Goal: Task Accomplishment & Management: Use online tool/utility

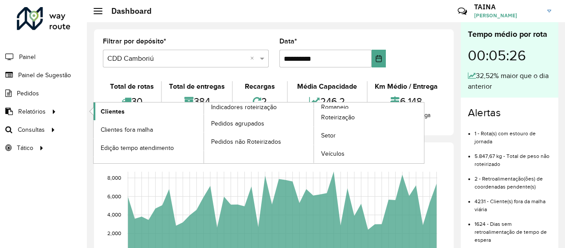
click at [113, 110] on span "Clientes" at bounding box center [113, 111] width 24 height 9
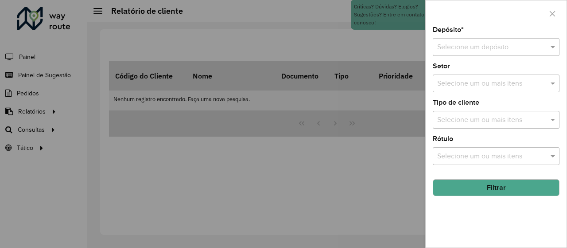
click at [463, 45] on input "text" at bounding box center [488, 47] width 100 height 11
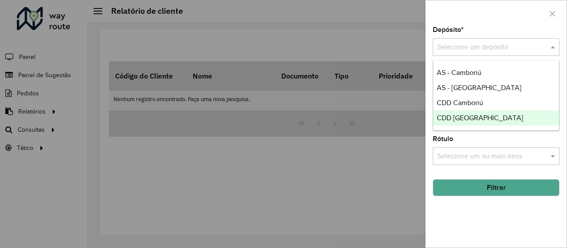
click at [473, 110] on div "CDD [GEOGRAPHIC_DATA]" at bounding box center [497, 117] width 126 height 15
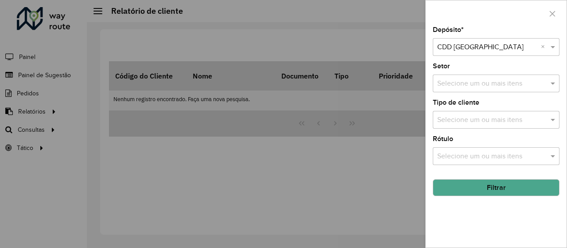
click at [512, 48] on input "text" at bounding box center [488, 47] width 100 height 11
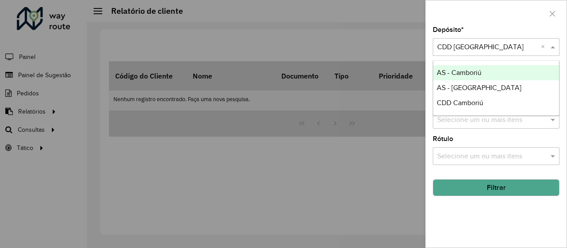
click at [487, 66] on div "AS - Camboriú" at bounding box center [497, 72] width 126 height 15
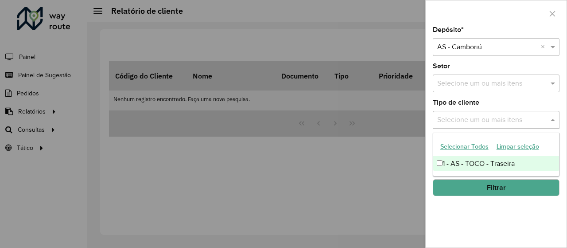
click at [504, 122] on input "text" at bounding box center [491, 120] width 113 height 11
click at [500, 98] on div "Depósito * Selecione um depósito × AS - Camboriú × Setor Selecione um ou mais i…" at bounding box center [496, 137] width 141 height 221
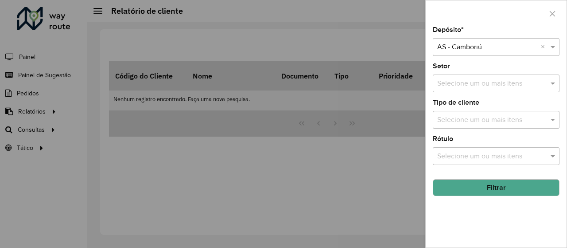
click at [508, 124] on input "text" at bounding box center [491, 120] width 113 height 11
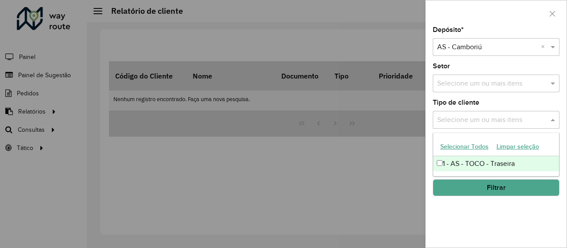
click at [494, 50] on input "text" at bounding box center [488, 47] width 100 height 11
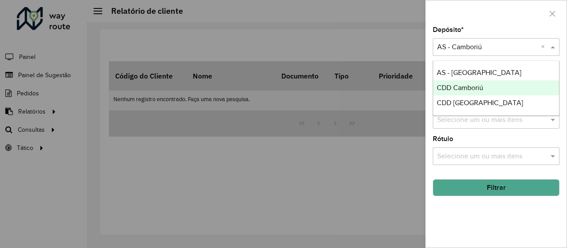
click at [481, 90] on span "CDD Camboriú" at bounding box center [460, 88] width 47 height 8
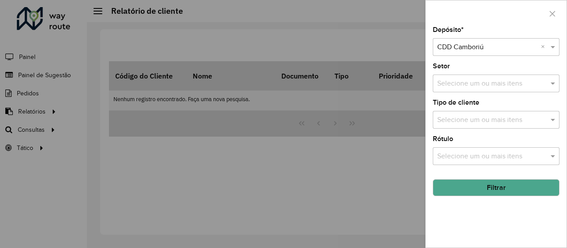
click at [485, 121] on input "text" at bounding box center [491, 120] width 113 height 11
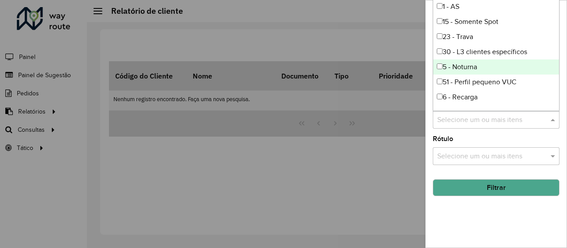
click at [479, 73] on div "5 - Noturna" at bounding box center [497, 66] width 126 height 15
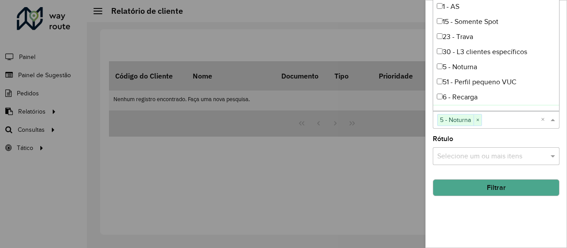
click at [479, 154] on input "text" at bounding box center [491, 156] width 113 height 11
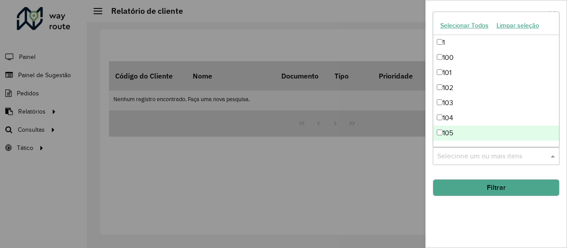
click at [485, 207] on div "Depósito * Selecione um depósito × CDD Camboriú × Setor Selecione um ou mais it…" at bounding box center [496, 137] width 141 height 221
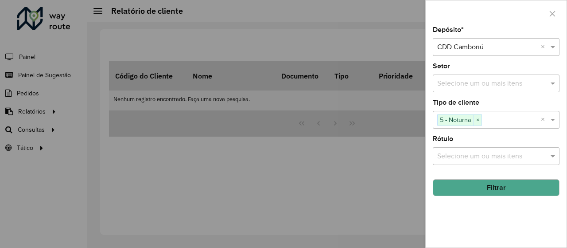
click at [485, 189] on button "Filtrar" at bounding box center [496, 187] width 127 height 17
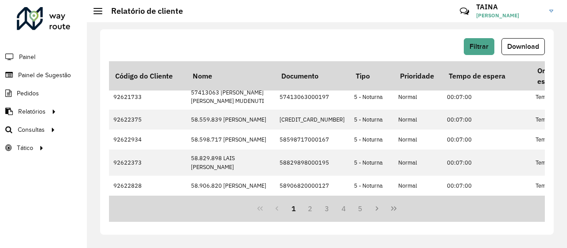
scroll to position [409, 0]
click at [377, 208] on icon "Next Page" at bounding box center [377, 208] width 3 height 4
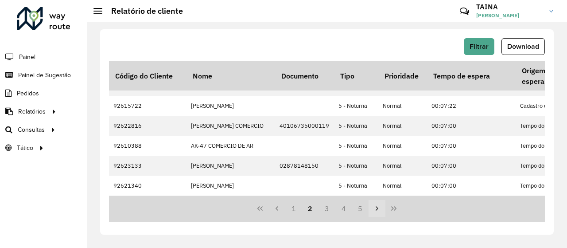
scroll to position [0, 0]
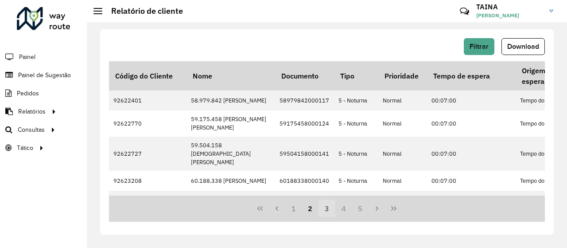
click at [323, 208] on button "3" at bounding box center [327, 208] width 17 height 17
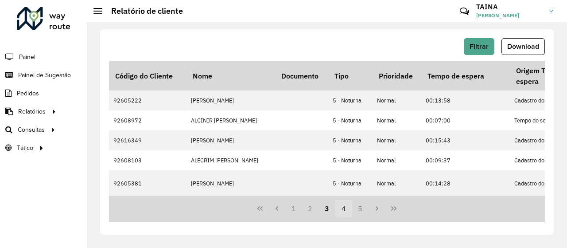
click at [340, 207] on button "4" at bounding box center [344, 208] width 17 height 17
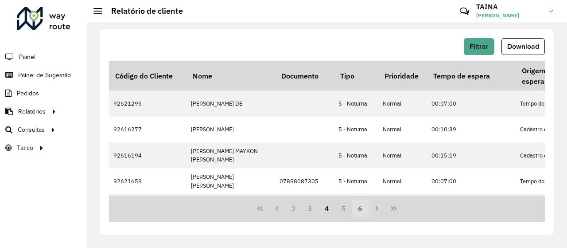
click at [360, 206] on button "6" at bounding box center [360, 208] width 17 height 17
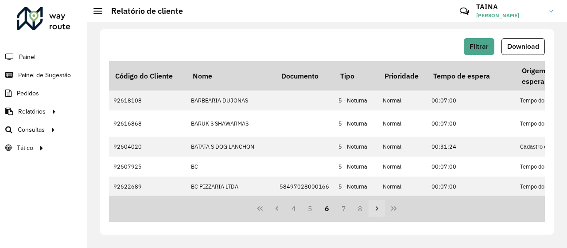
click at [371, 210] on button "Next Page" at bounding box center [377, 208] width 17 height 17
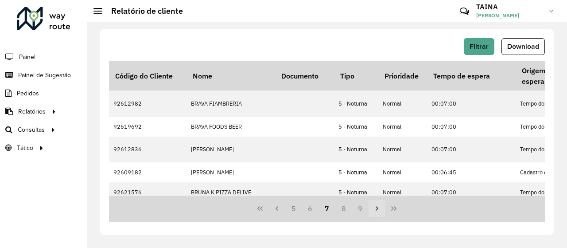
click at [371, 210] on button "Next Page" at bounding box center [377, 208] width 17 height 17
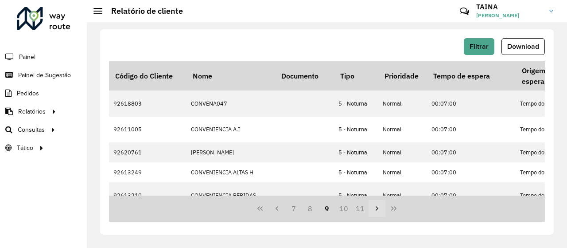
click at [370, 209] on button "Next Page" at bounding box center [377, 208] width 17 height 17
click at [370, 207] on button "Next Page" at bounding box center [377, 208] width 17 height 17
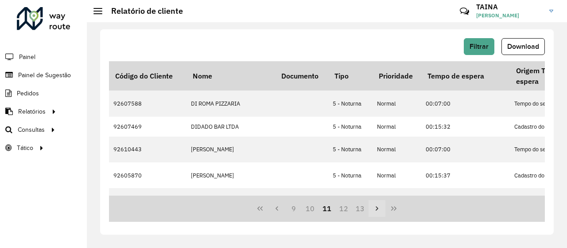
click at [370, 207] on button "Next Page" at bounding box center [377, 208] width 17 height 17
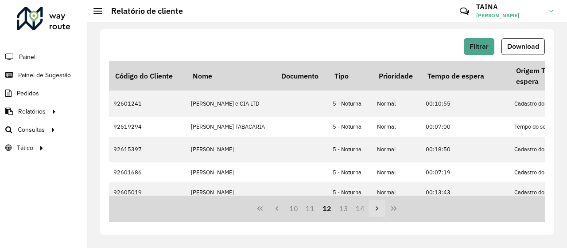
click at [370, 207] on button "Next Page" at bounding box center [377, 208] width 17 height 17
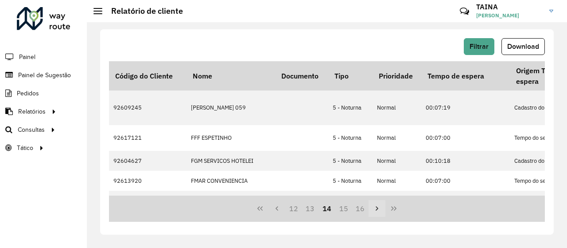
click at [370, 207] on button "Next Page" at bounding box center [377, 208] width 17 height 17
click at [370, 205] on button "Next Page" at bounding box center [377, 208] width 17 height 17
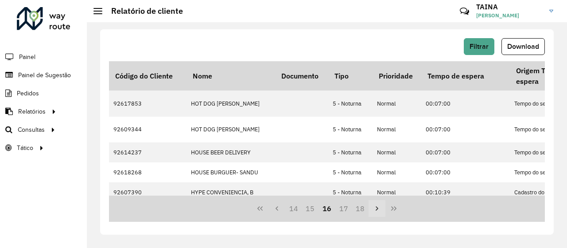
click at [370, 205] on button "Next Page" at bounding box center [377, 208] width 17 height 17
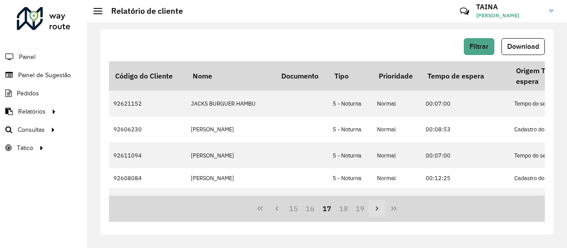
click at [370, 205] on button "Next Page" at bounding box center [377, 208] width 17 height 17
click at [370, 204] on button "Next Page" at bounding box center [377, 208] width 17 height 17
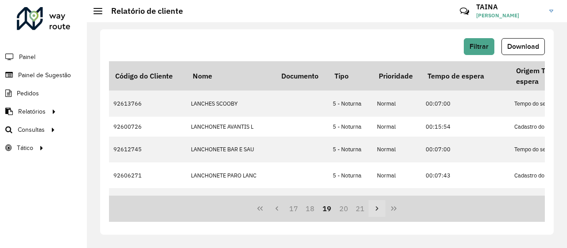
click at [370, 204] on button "Next Page" at bounding box center [377, 208] width 17 height 17
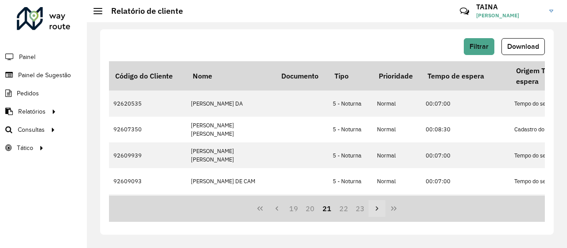
click at [370, 204] on button "Next Page" at bounding box center [377, 208] width 17 height 17
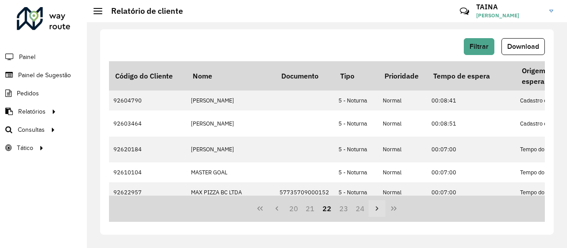
click at [369, 203] on button "Next Page" at bounding box center [377, 208] width 17 height 17
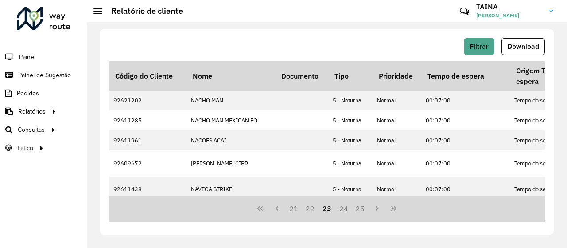
click at [504, 45] on button "Download" at bounding box center [523, 46] width 43 height 17
